Goal: Unclear: Browse casually

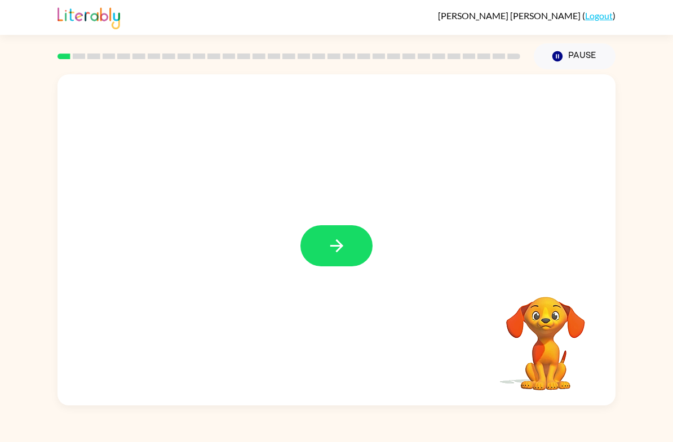
click at [340, 242] on icon "button" at bounding box center [337, 246] width 20 height 20
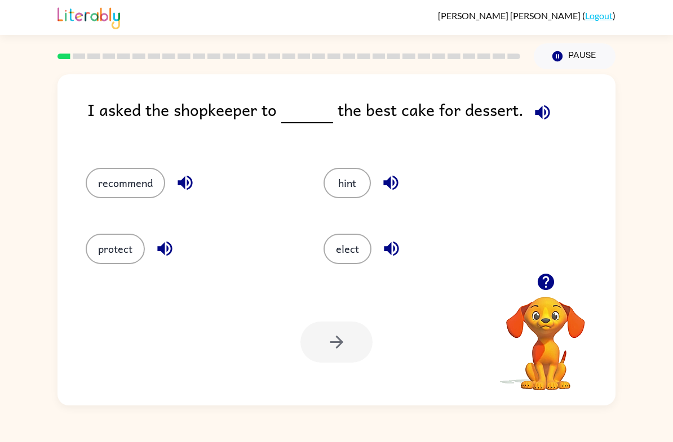
click at [104, 185] on button "recommend" at bounding box center [125, 183] width 79 height 30
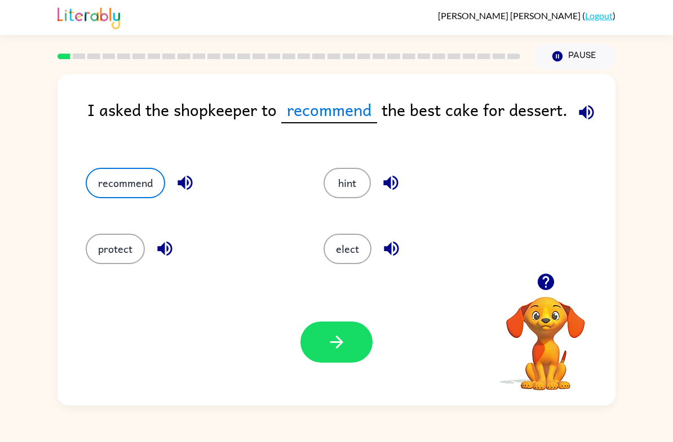
click at [354, 349] on button "button" at bounding box center [336, 342] width 72 height 41
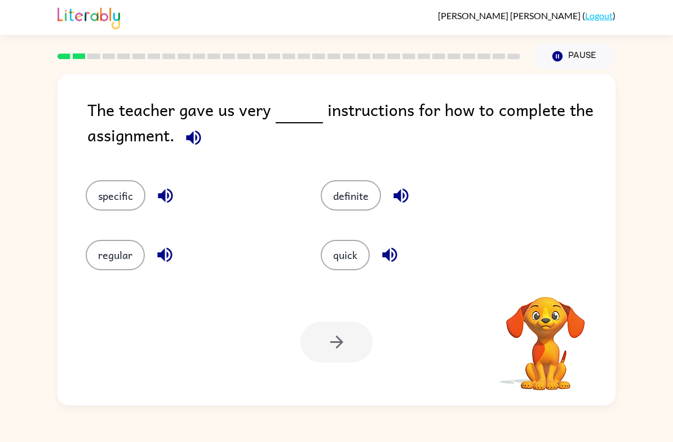
click at [101, 204] on button "specific" at bounding box center [116, 195] width 60 height 30
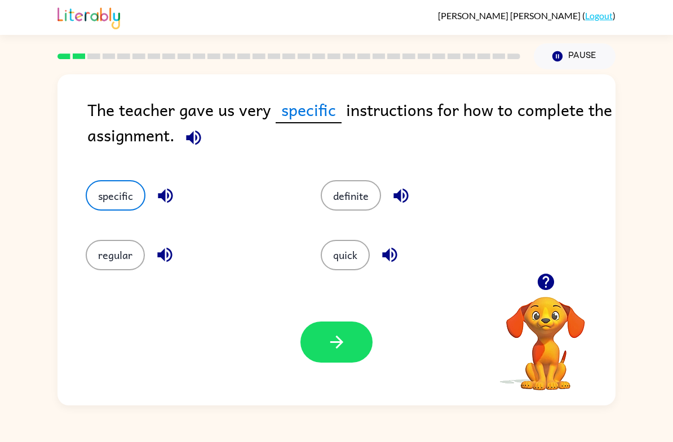
click at [340, 346] on icon "button" at bounding box center [337, 342] width 20 height 20
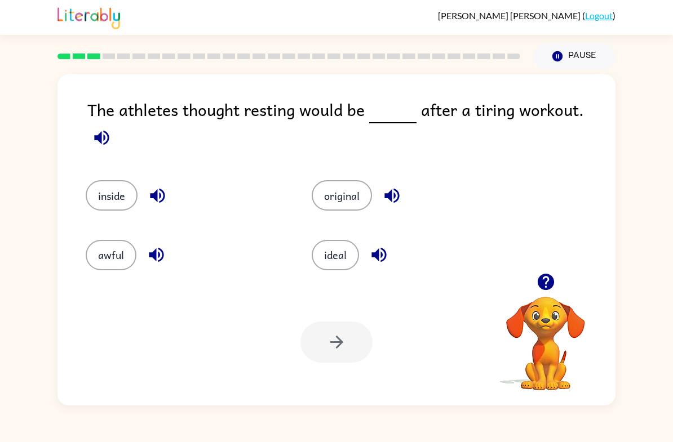
click at [318, 247] on button "ideal" at bounding box center [334, 255] width 47 height 30
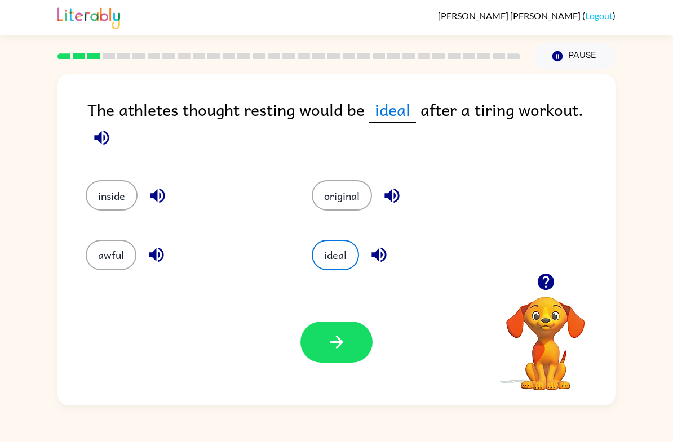
click at [355, 345] on button "button" at bounding box center [336, 342] width 72 height 41
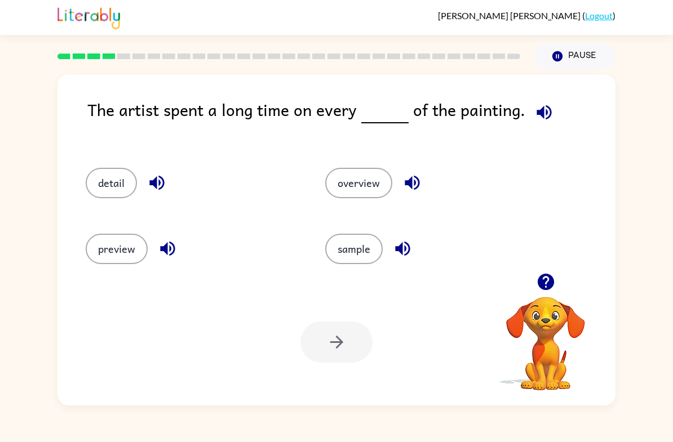
click at [106, 189] on button "detail" at bounding box center [111, 183] width 51 height 30
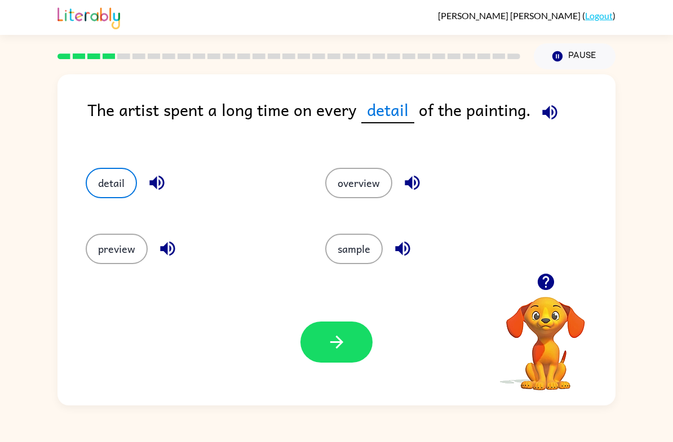
click at [330, 337] on icon "button" at bounding box center [337, 342] width 20 height 20
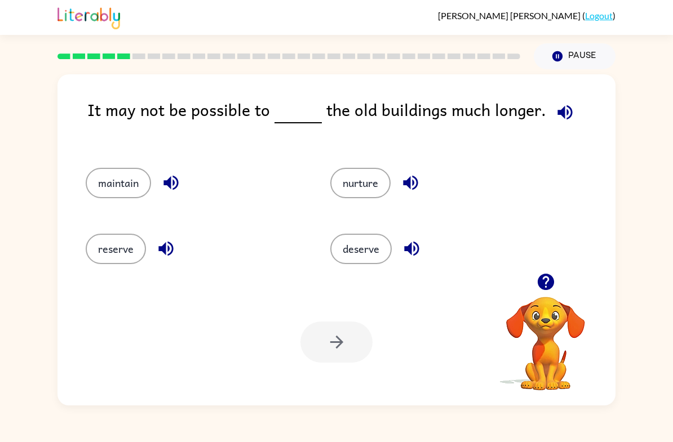
click at [355, 250] on button "deserve" at bounding box center [360, 249] width 61 height 30
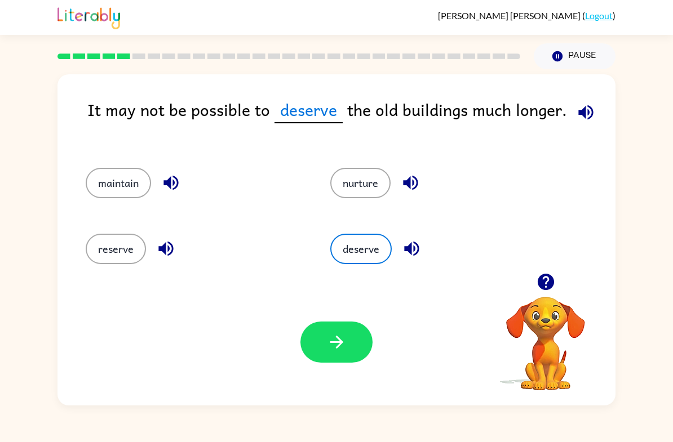
click at [355, 183] on button "nurture" at bounding box center [360, 183] width 60 height 30
click at [112, 255] on button "reserve" at bounding box center [116, 249] width 60 height 30
click at [346, 349] on icon "button" at bounding box center [337, 342] width 20 height 20
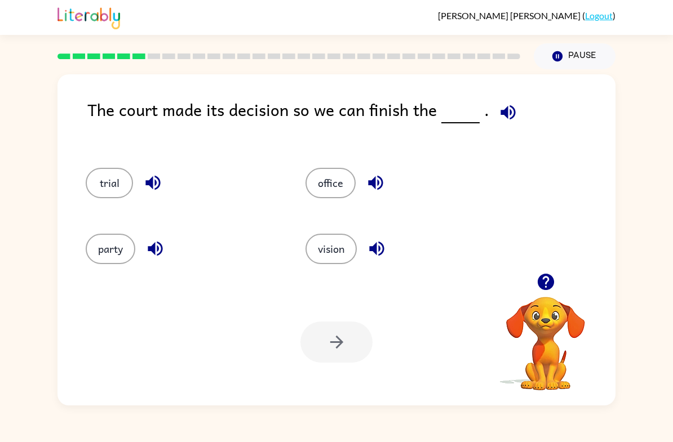
click at [328, 190] on button "office" at bounding box center [330, 183] width 50 height 30
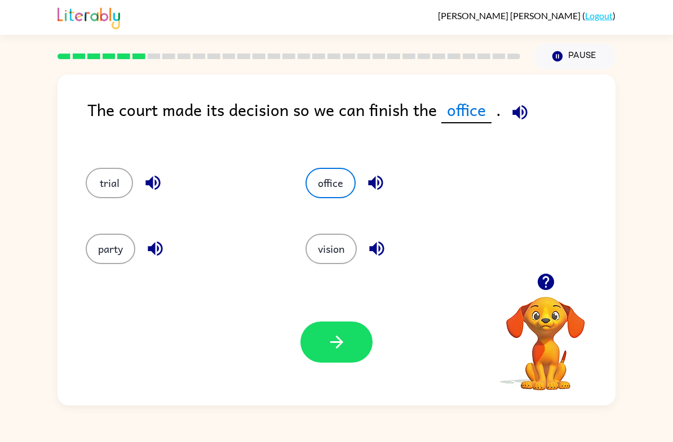
click at [322, 336] on button "button" at bounding box center [336, 342] width 72 height 41
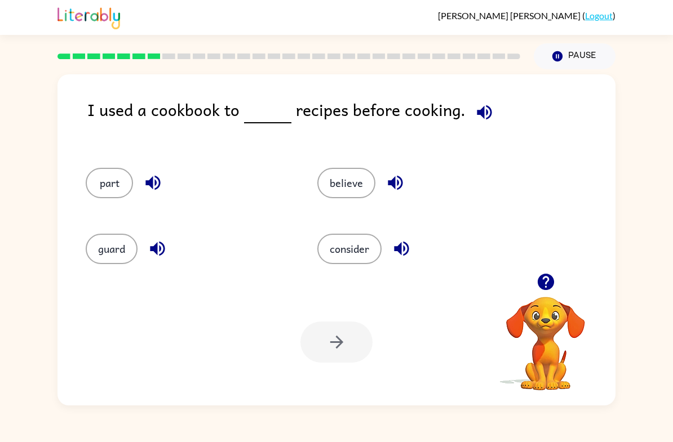
click at [112, 261] on button "guard" at bounding box center [112, 249] width 52 height 30
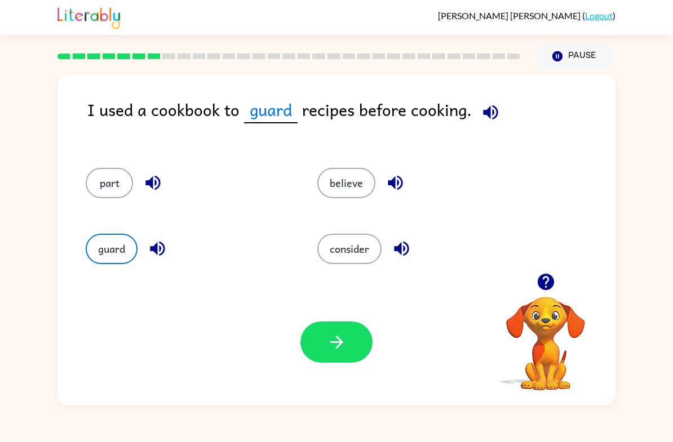
click at [350, 198] on button "believe" at bounding box center [346, 183] width 58 height 30
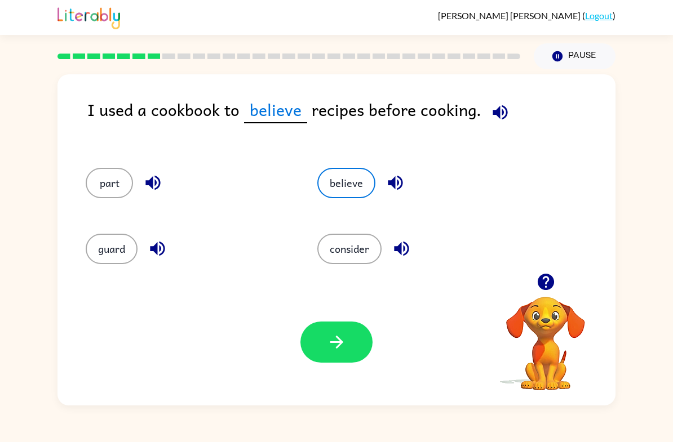
click at [350, 257] on button "consider" at bounding box center [349, 249] width 64 height 30
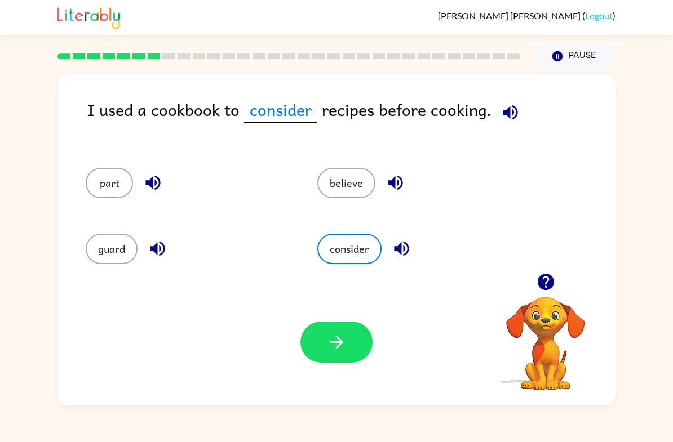
click at [345, 358] on button "button" at bounding box center [336, 342] width 72 height 41
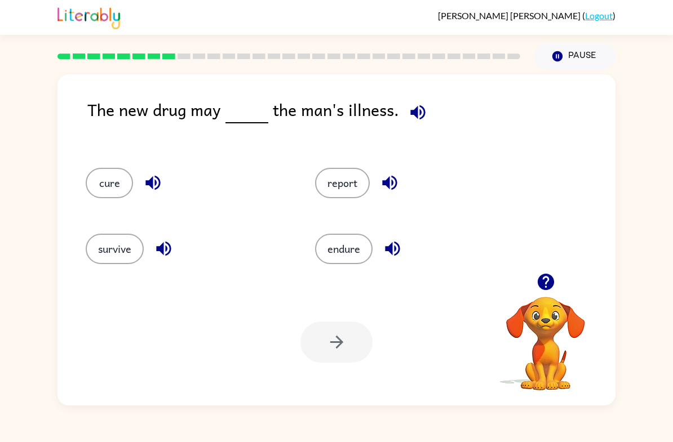
click at [341, 192] on button "report" at bounding box center [342, 183] width 55 height 30
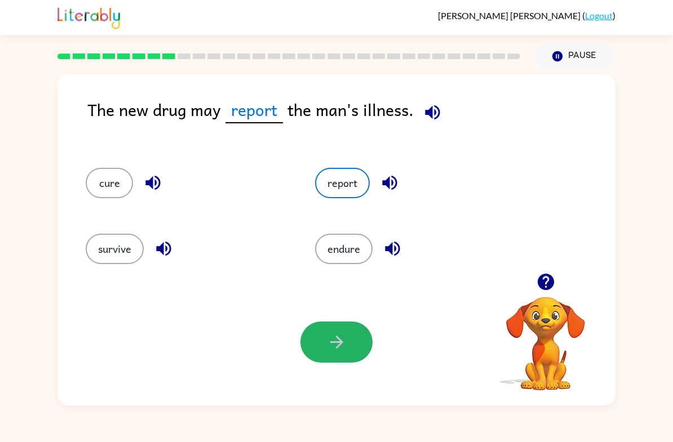
click at [326, 342] on button "button" at bounding box center [336, 342] width 72 height 41
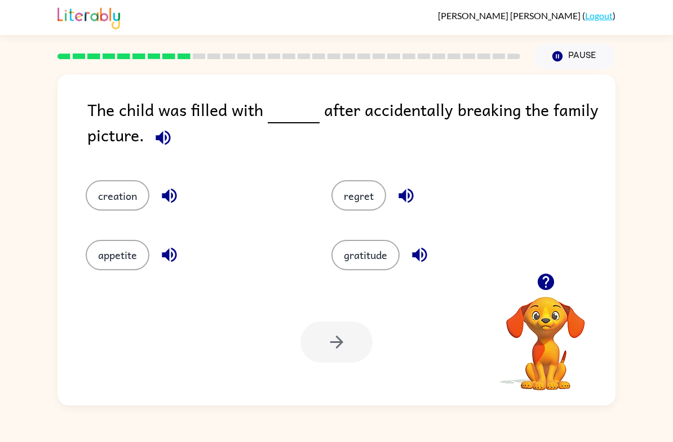
click at [358, 198] on button "regret" at bounding box center [358, 195] width 55 height 30
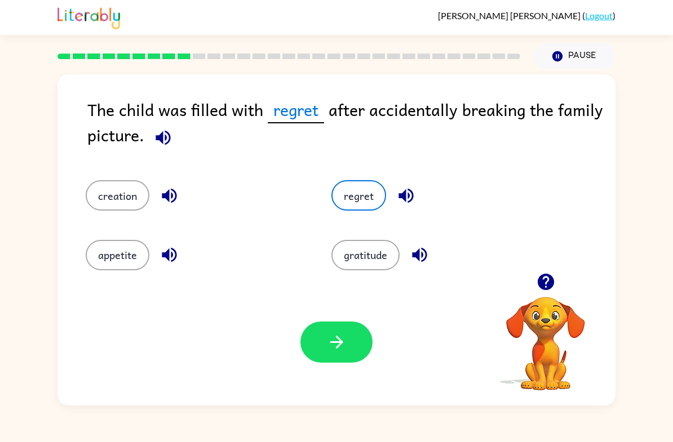
click at [342, 351] on icon "button" at bounding box center [337, 342] width 20 height 20
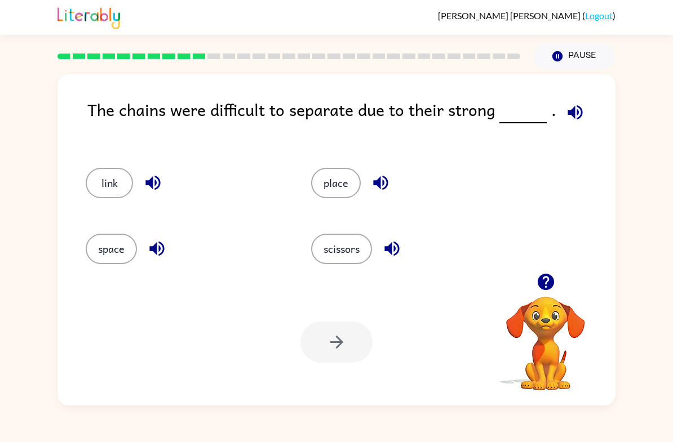
click at [339, 255] on button "scissors" at bounding box center [341, 249] width 61 height 30
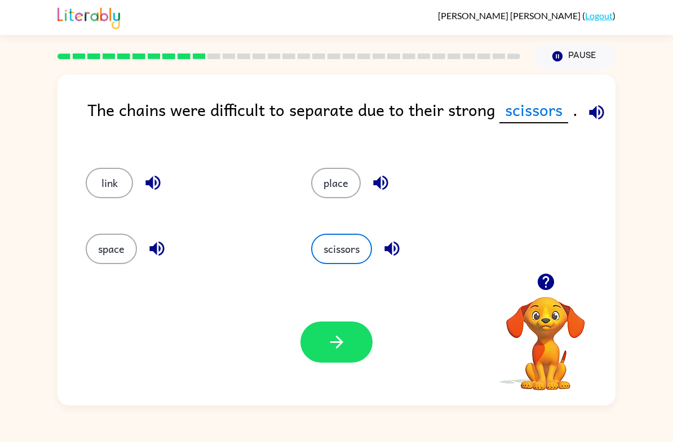
click at [135, 256] on button "space" at bounding box center [111, 249] width 51 height 30
click at [326, 184] on button "place" at bounding box center [336, 183] width 50 height 30
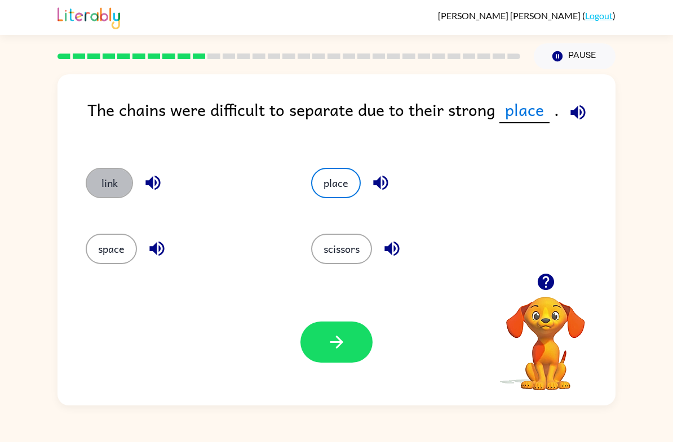
click at [100, 172] on button "link" at bounding box center [109, 183] width 47 height 30
click at [341, 180] on button "place" at bounding box center [336, 183] width 50 height 30
click at [347, 337] on button "button" at bounding box center [336, 342] width 72 height 41
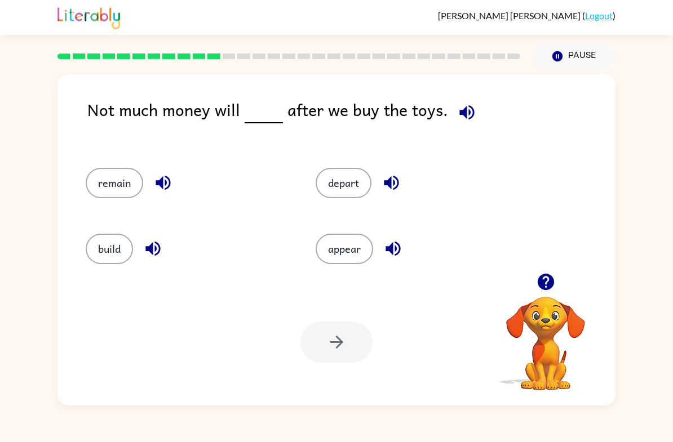
click at [333, 181] on button "depart" at bounding box center [343, 183] width 56 height 30
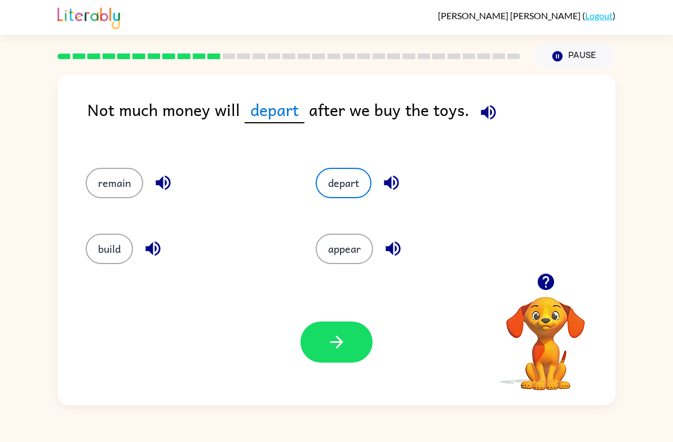
click at [342, 330] on button "button" at bounding box center [336, 342] width 72 height 41
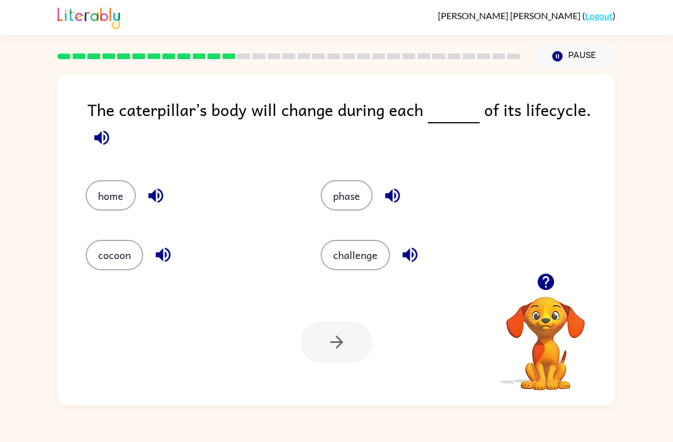
click at [103, 199] on button "home" at bounding box center [111, 195] width 50 height 30
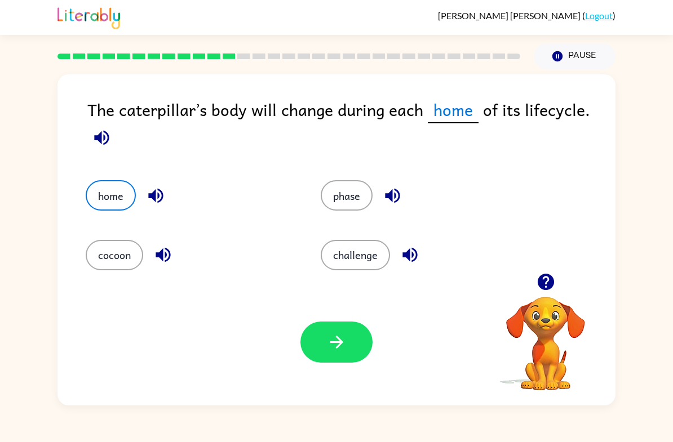
click at [330, 257] on button "challenge" at bounding box center [354, 255] width 69 height 30
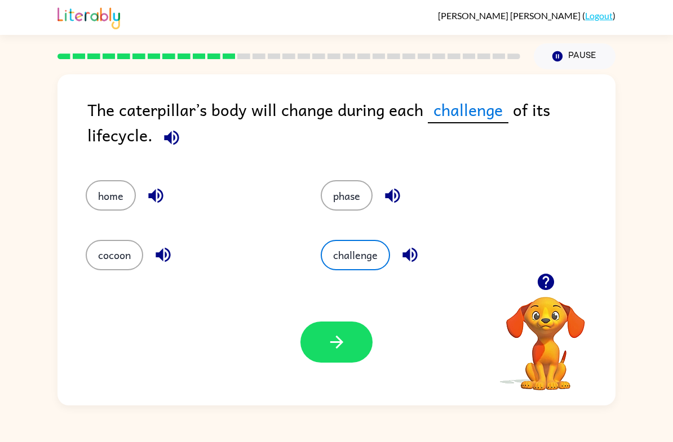
click at [319, 360] on button "button" at bounding box center [336, 342] width 72 height 41
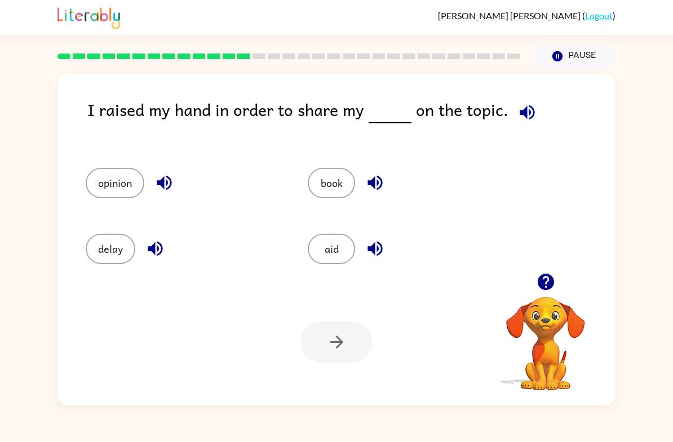
click at [104, 198] on button "opinion" at bounding box center [115, 183] width 59 height 30
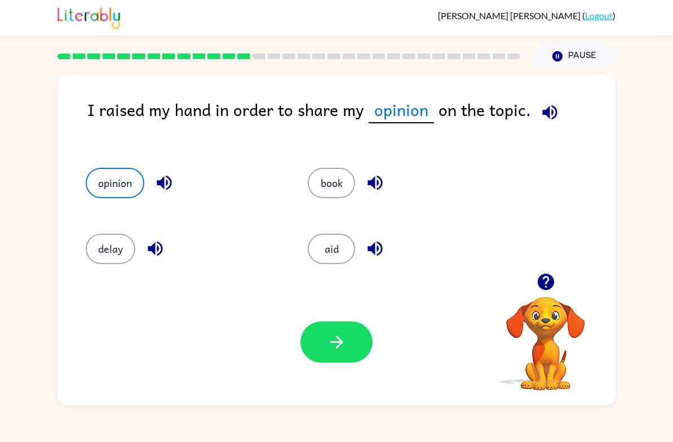
click at [329, 185] on button "book" at bounding box center [331, 183] width 47 height 30
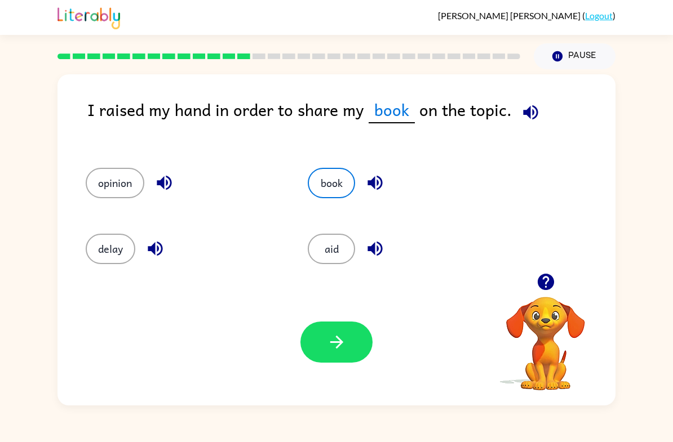
click at [331, 261] on button "aid" at bounding box center [331, 249] width 47 height 30
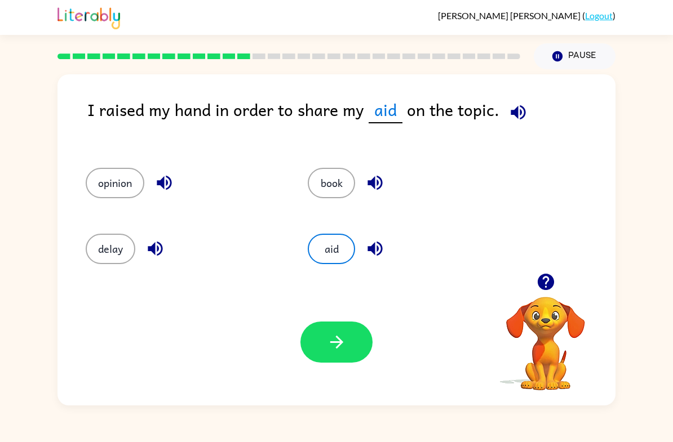
click at [107, 173] on button "opinion" at bounding box center [115, 183] width 59 height 30
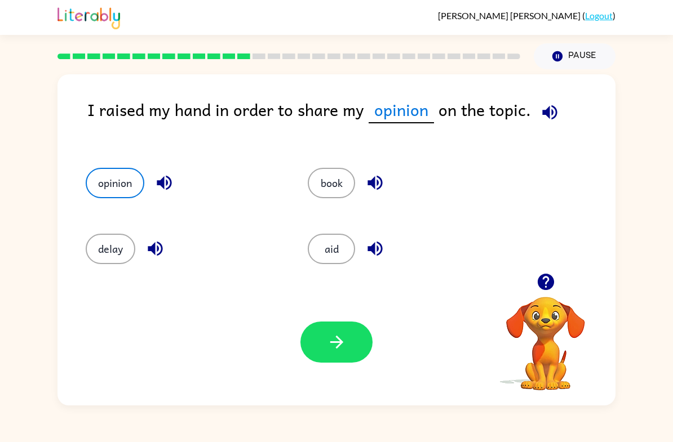
click at [328, 354] on button "button" at bounding box center [336, 342] width 72 height 41
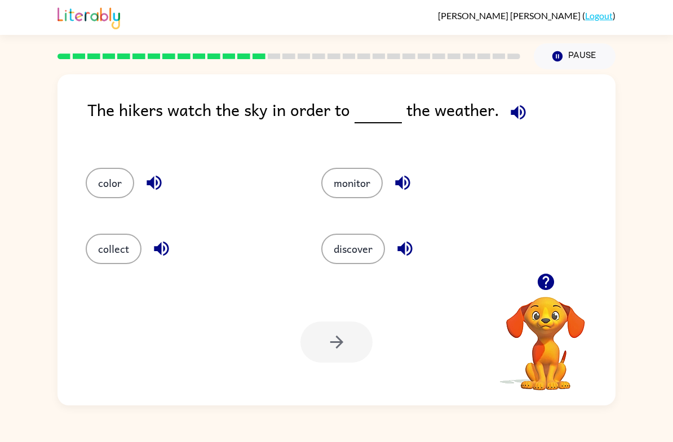
click at [364, 251] on button "discover" at bounding box center [353, 249] width 64 height 30
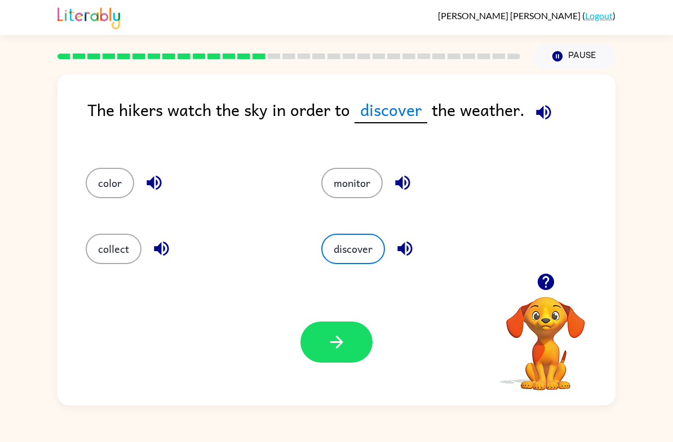
click at [349, 354] on button "button" at bounding box center [336, 342] width 72 height 41
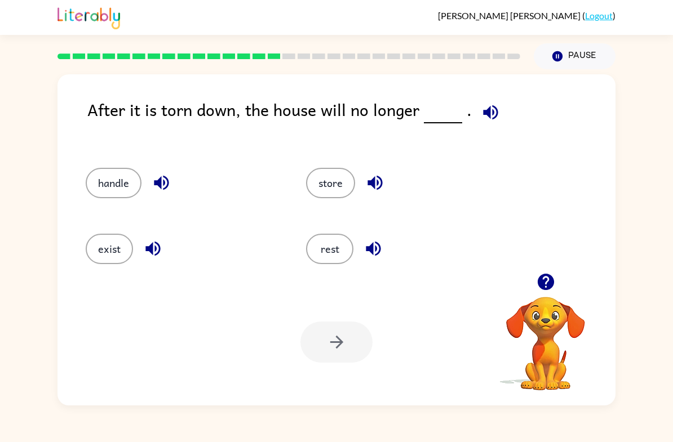
click at [94, 247] on button "exist" at bounding box center [109, 249] width 47 height 30
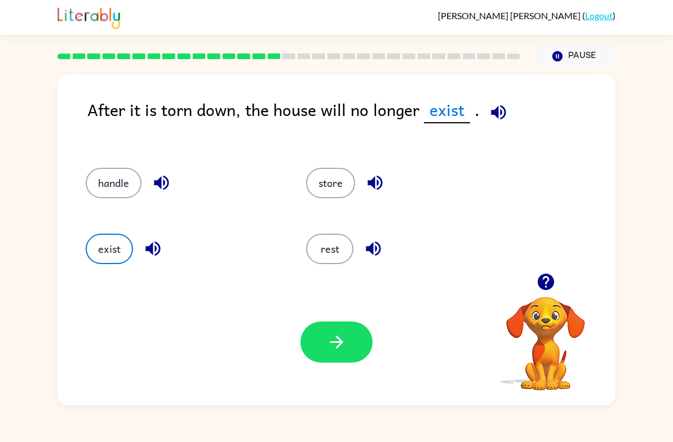
click at [328, 330] on button "button" at bounding box center [336, 342] width 72 height 41
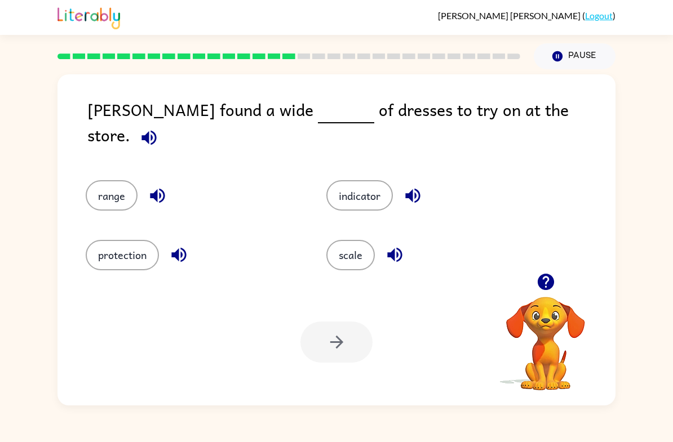
click at [106, 180] on button "range" at bounding box center [112, 195] width 52 height 30
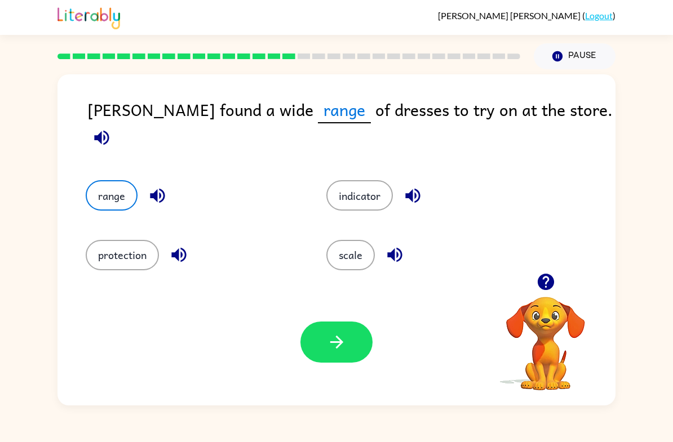
click at [330, 337] on icon "button" at bounding box center [337, 342] width 20 height 20
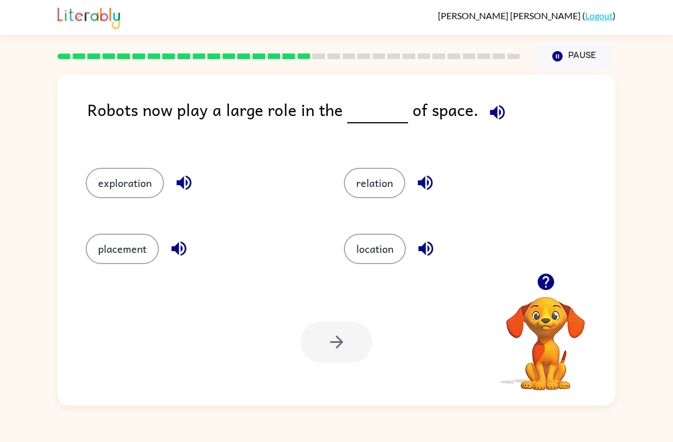
click at [350, 216] on div "location" at bounding box center [451, 245] width 258 height 66
click at [381, 198] on button "relation" at bounding box center [374, 183] width 61 height 30
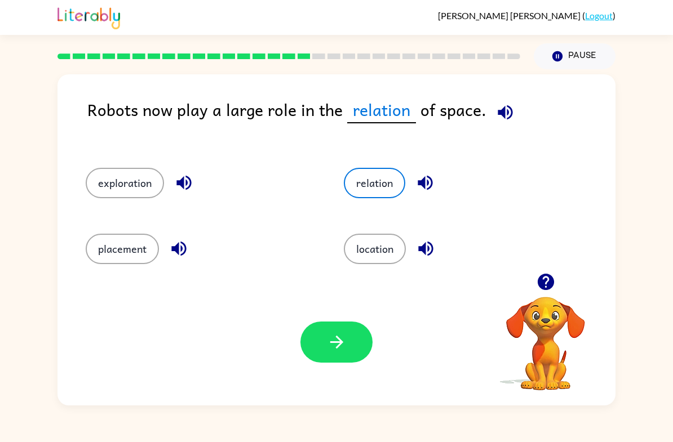
click at [363, 339] on button "button" at bounding box center [336, 342] width 72 height 41
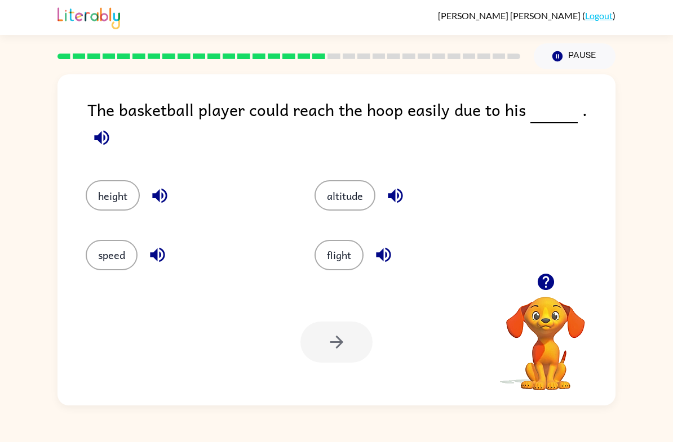
click at [116, 180] on button "height" at bounding box center [113, 195] width 54 height 30
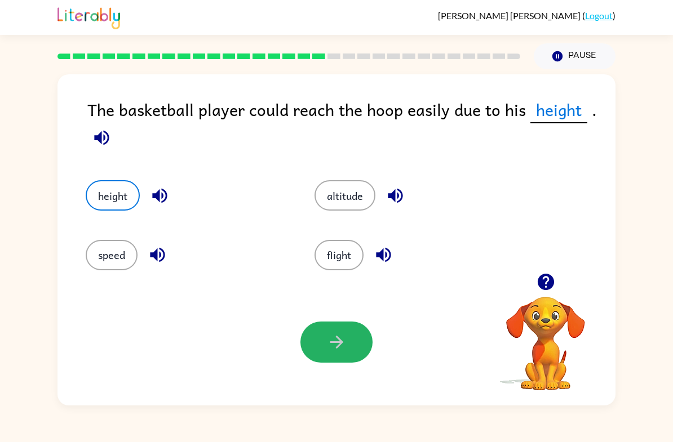
click at [331, 348] on icon "button" at bounding box center [337, 342] width 20 height 20
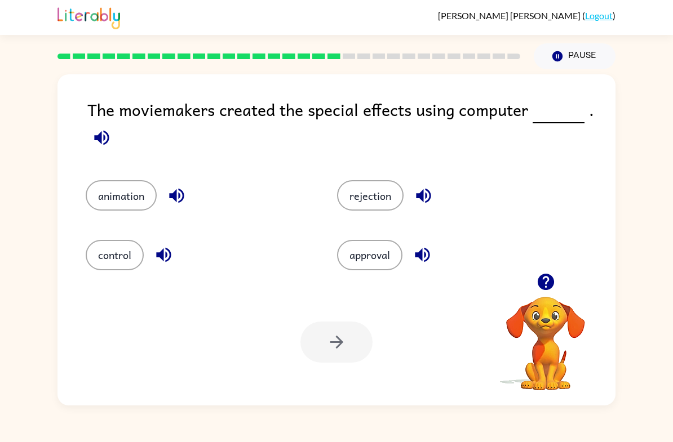
click at [112, 204] on button "animation" at bounding box center [121, 195] width 71 height 30
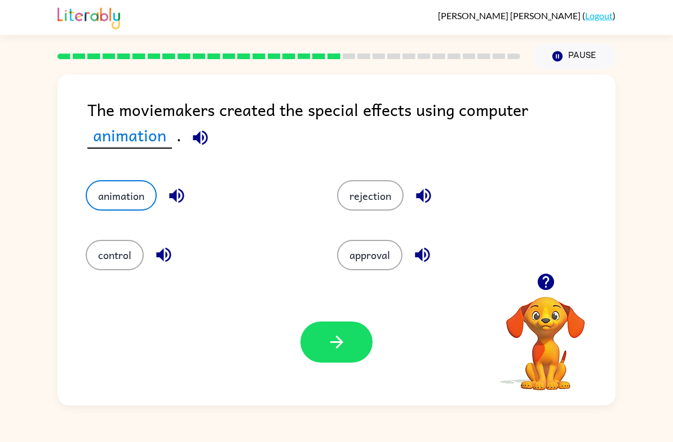
click at [311, 361] on button "button" at bounding box center [336, 342] width 72 height 41
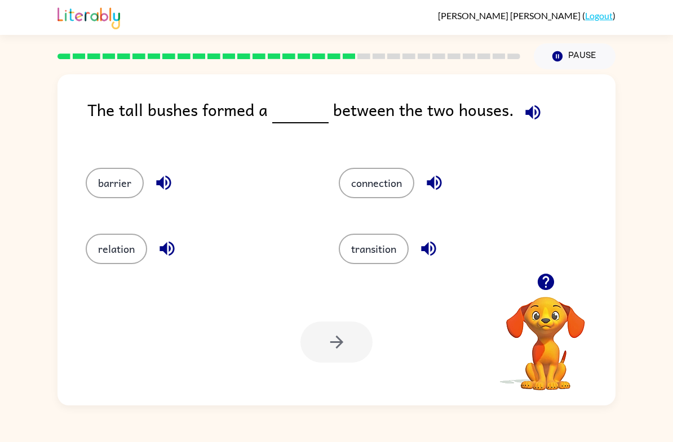
click at [397, 192] on button "connection" at bounding box center [376, 183] width 75 height 30
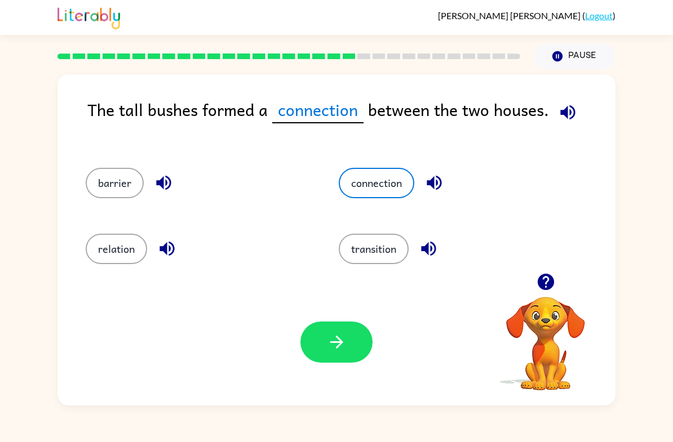
click at [340, 358] on button "button" at bounding box center [336, 342] width 72 height 41
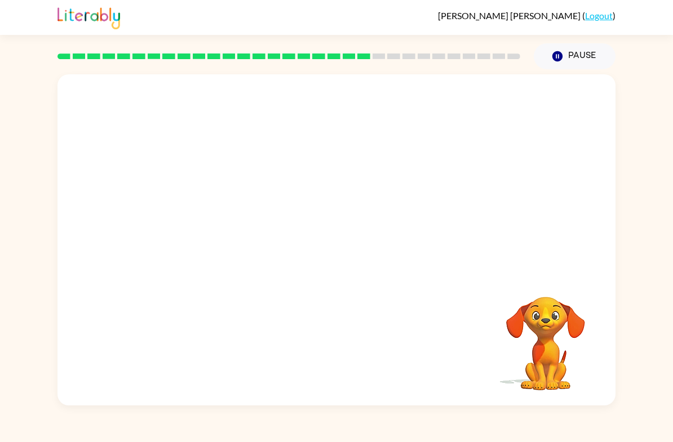
click at [232, 231] on video "Your browser must support playing .mp4 files to use Literably. Please try using…" at bounding box center [336, 173] width 558 height 199
click at [331, 255] on icon "button" at bounding box center [337, 246] width 20 height 20
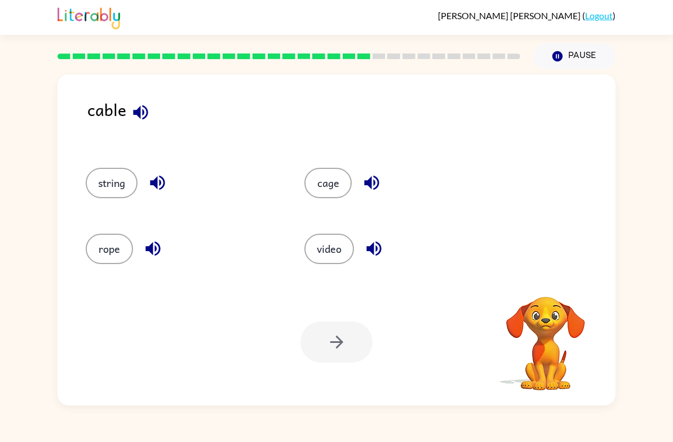
click at [336, 185] on button "cage" at bounding box center [327, 183] width 47 height 30
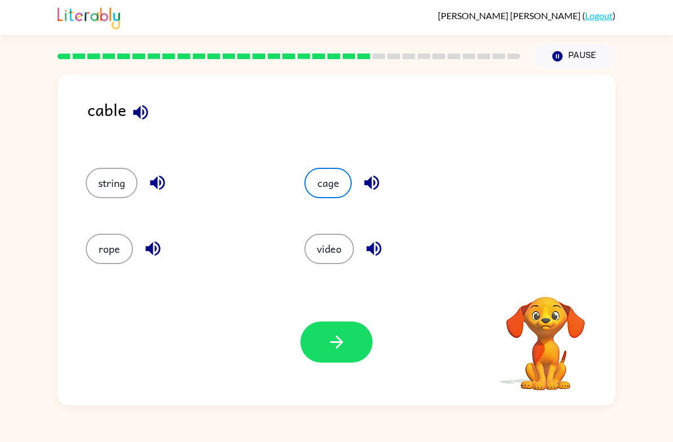
click at [107, 250] on button "rope" at bounding box center [109, 249] width 47 height 30
click at [103, 175] on button "string" at bounding box center [112, 183] width 52 height 30
click at [330, 336] on icon "button" at bounding box center [337, 342] width 20 height 20
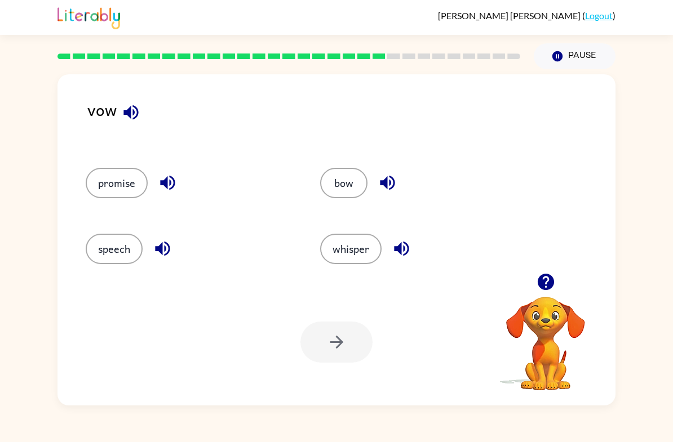
click at [348, 176] on button "bow" at bounding box center [343, 183] width 47 height 30
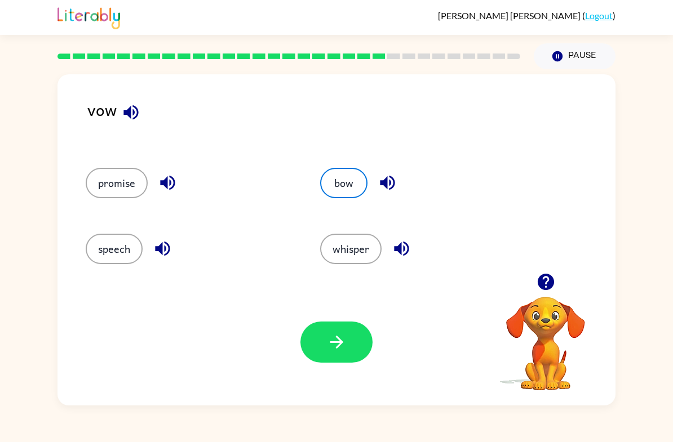
click at [364, 250] on button "whisper" at bounding box center [350, 249] width 61 height 30
click at [107, 195] on button "promise" at bounding box center [117, 183] width 62 height 30
click at [357, 337] on button "button" at bounding box center [336, 342] width 72 height 41
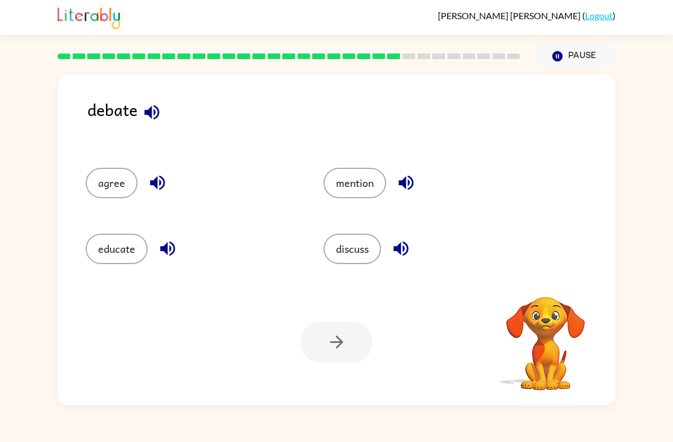
click at [363, 247] on button "discuss" at bounding box center [351, 249] width 57 height 30
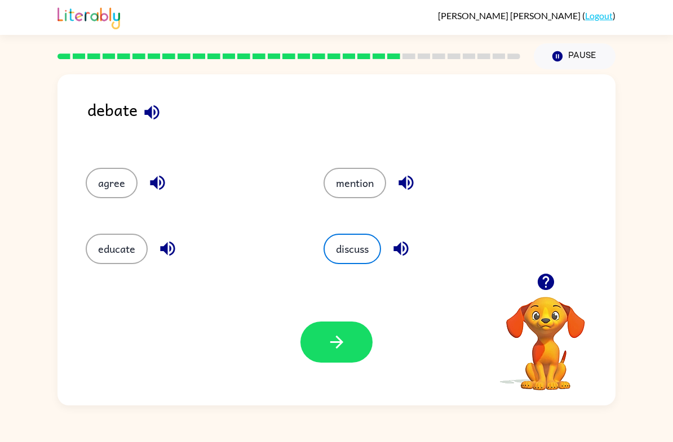
click at [323, 349] on button "button" at bounding box center [336, 342] width 72 height 41
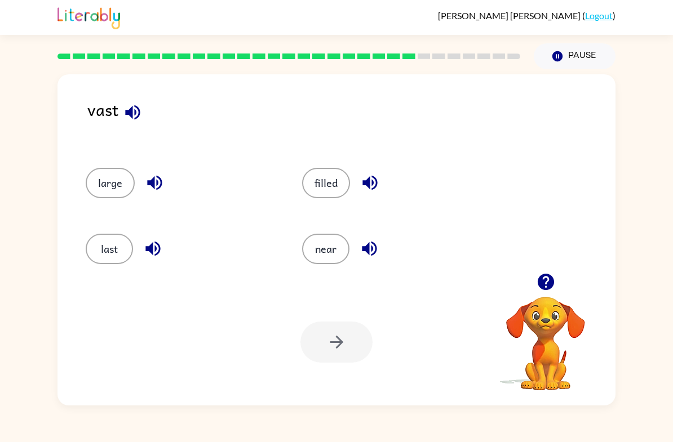
click at [339, 253] on button "near" at bounding box center [325, 249] width 47 height 30
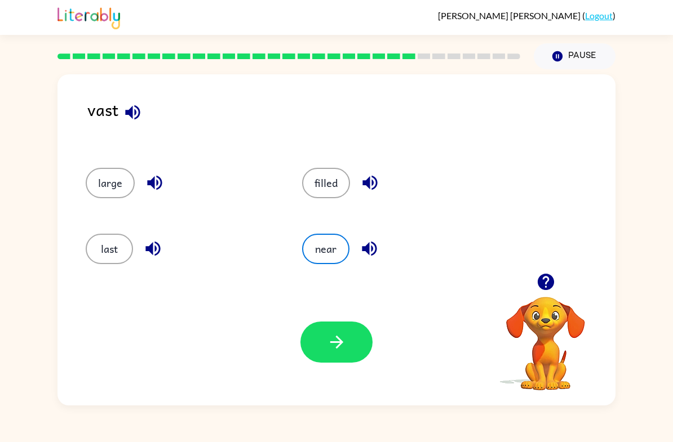
click at [331, 188] on button "filled" at bounding box center [326, 183] width 48 height 30
click at [324, 320] on div "Your browser must support playing .mp4 files to use Literably. Please try using…" at bounding box center [336, 342] width 558 height 127
click at [331, 346] on icon "button" at bounding box center [337, 342] width 20 height 20
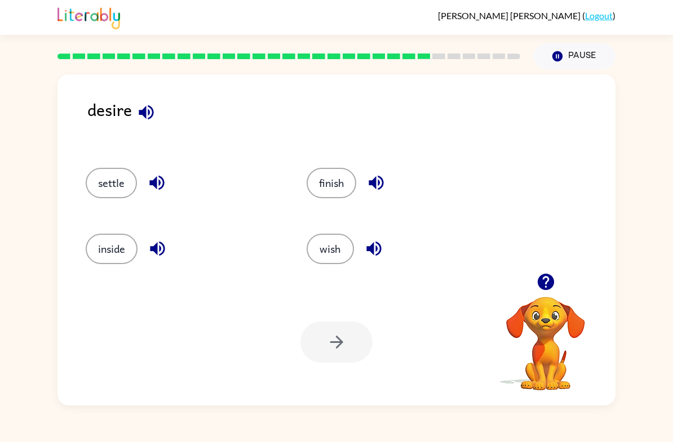
click at [328, 247] on button "wish" at bounding box center [329, 249] width 47 height 30
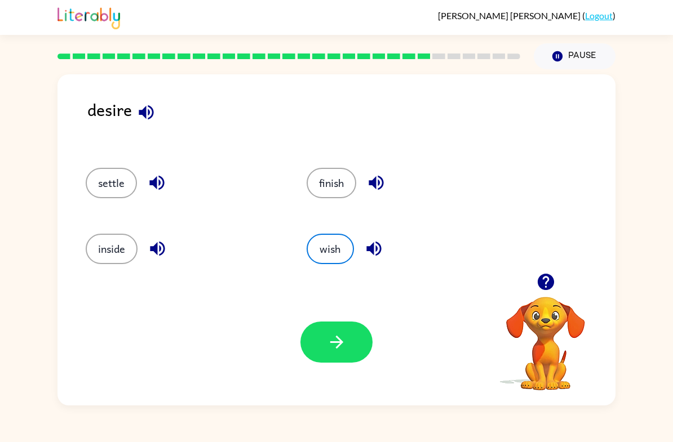
click at [324, 336] on button "button" at bounding box center [336, 342] width 72 height 41
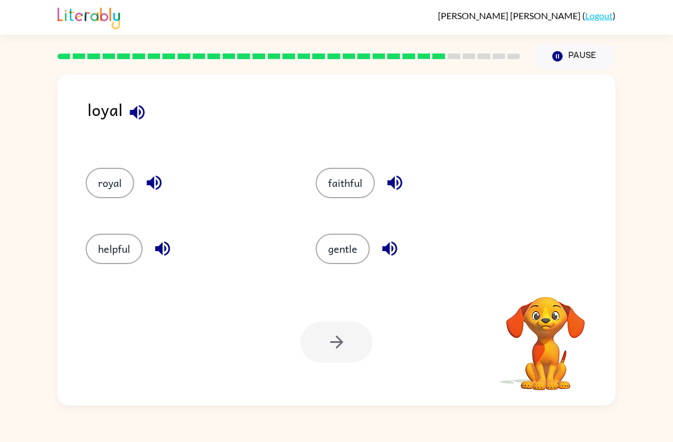
click at [337, 243] on button "gentle" at bounding box center [342, 249] width 54 height 30
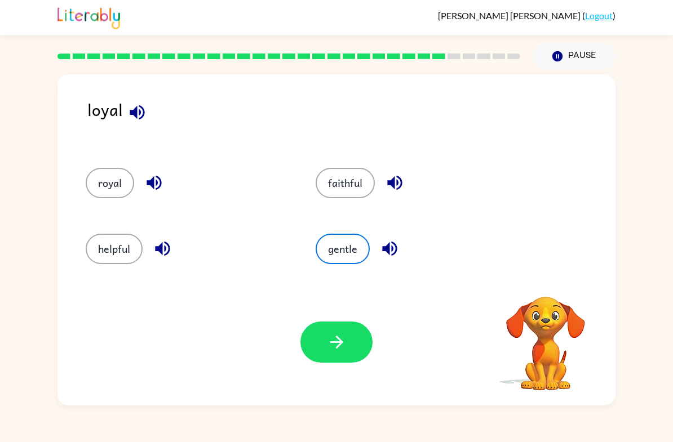
click at [332, 351] on icon "button" at bounding box center [337, 342] width 20 height 20
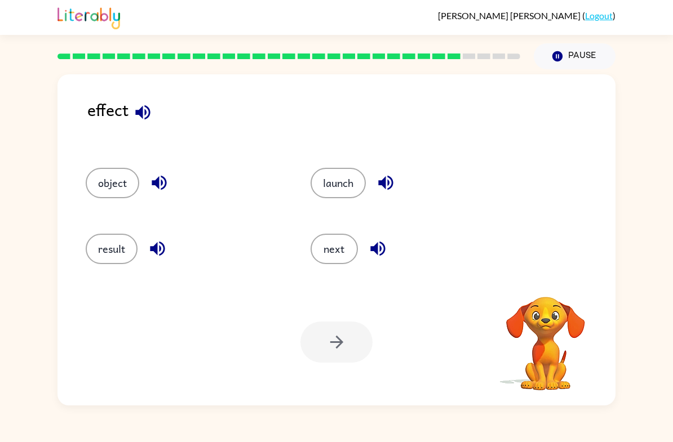
click at [344, 176] on button "launch" at bounding box center [337, 183] width 55 height 30
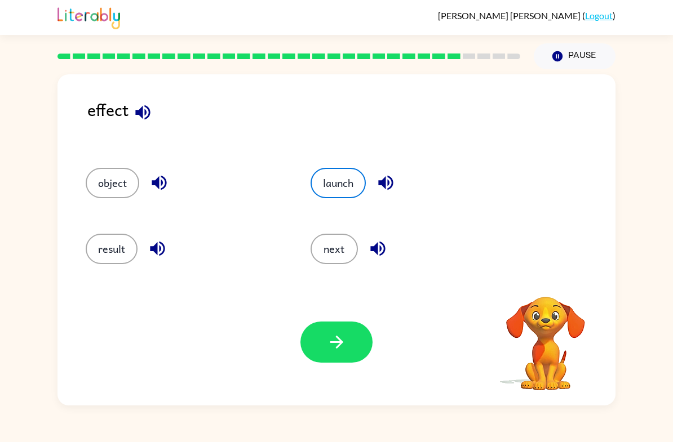
click at [107, 251] on button "result" at bounding box center [112, 249] width 52 height 30
click at [341, 338] on icon "button" at bounding box center [337, 342] width 20 height 20
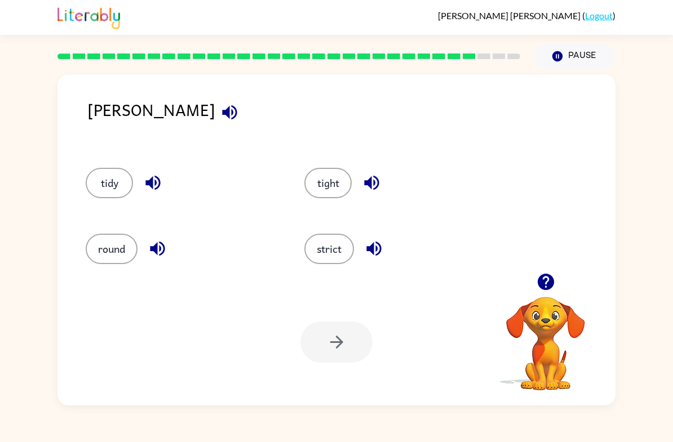
click at [324, 250] on button "strict" at bounding box center [329, 249] width 50 height 30
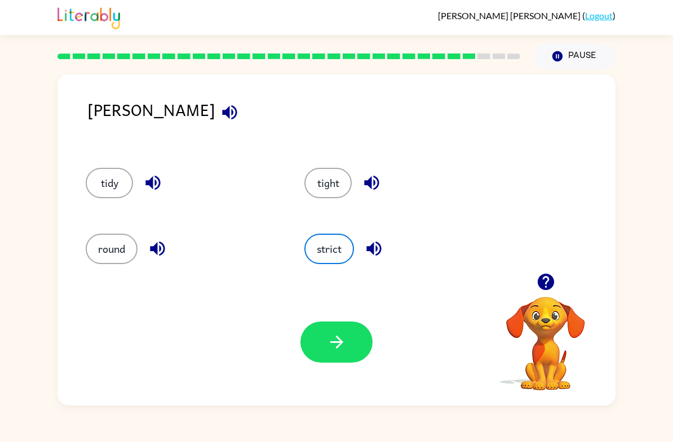
click at [338, 305] on div "Your browser must support playing .mp4 files to use Literably. Please try using…" at bounding box center [336, 342] width 558 height 127
click at [335, 331] on button "button" at bounding box center [336, 342] width 72 height 41
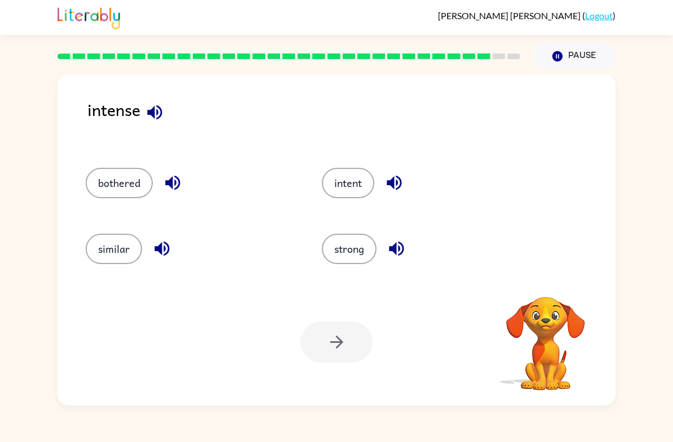
click at [357, 251] on button "strong" at bounding box center [349, 249] width 55 height 30
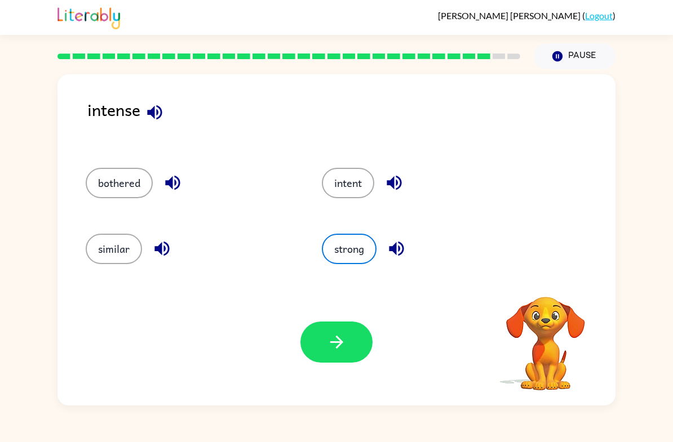
click at [345, 335] on icon "button" at bounding box center [337, 342] width 20 height 20
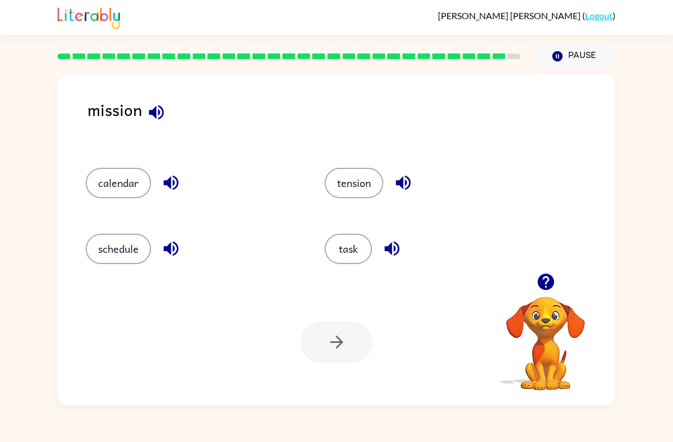
click at [348, 246] on button "task" at bounding box center [347, 249] width 47 height 30
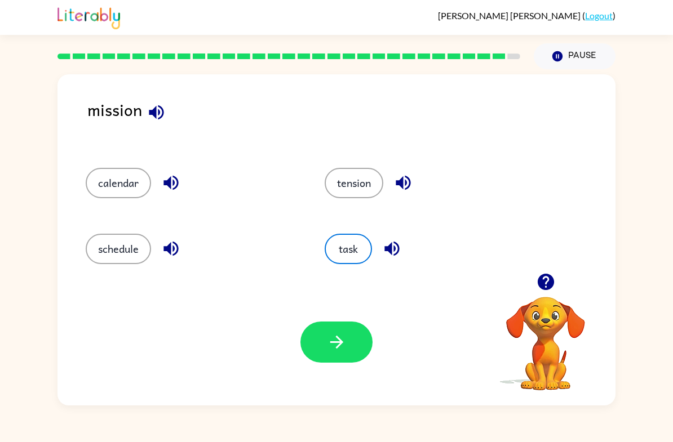
click at [345, 330] on button "button" at bounding box center [336, 342] width 72 height 41
